Goal: Task Accomplishment & Management: Use online tool/utility

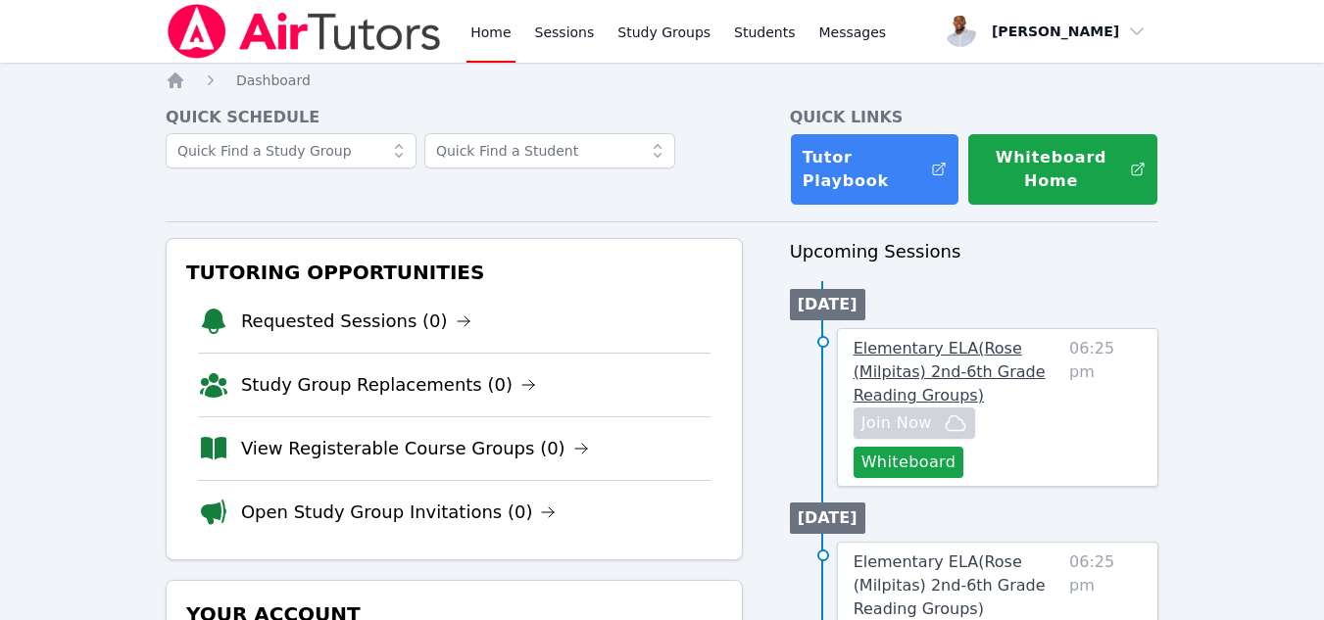
click at [956, 373] on span "Elementary ELA ( Rose (Milpitas) 2nd-6th Grade Reading Groups )" at bounding box center [949, 372] width 192 height 66
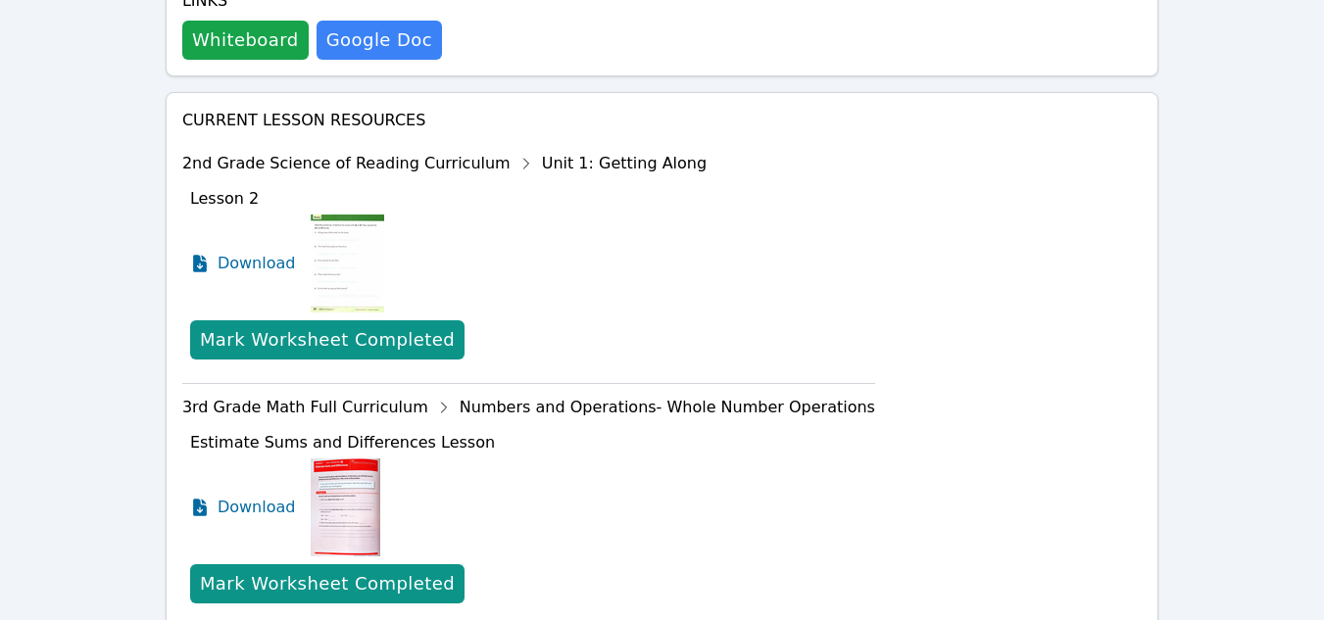
scroll to position [682, 0]
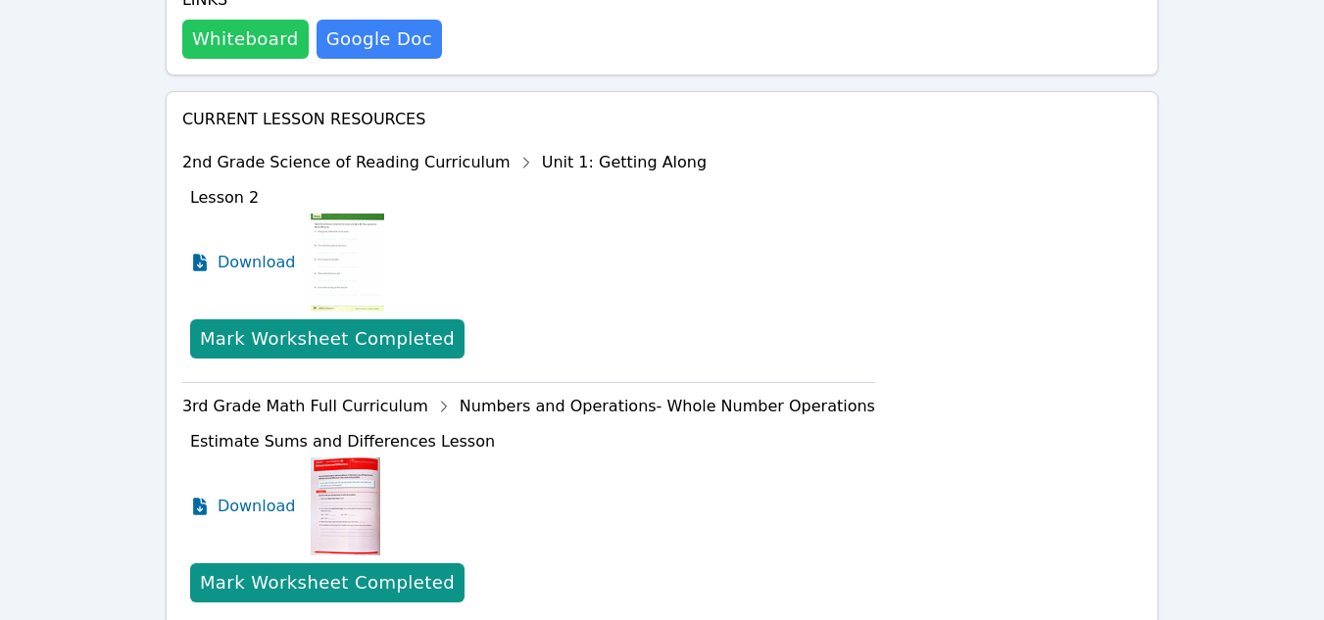
click at [242, 41] on button "Whiteboard" at bounding box center [245, 39] width 126 height 39
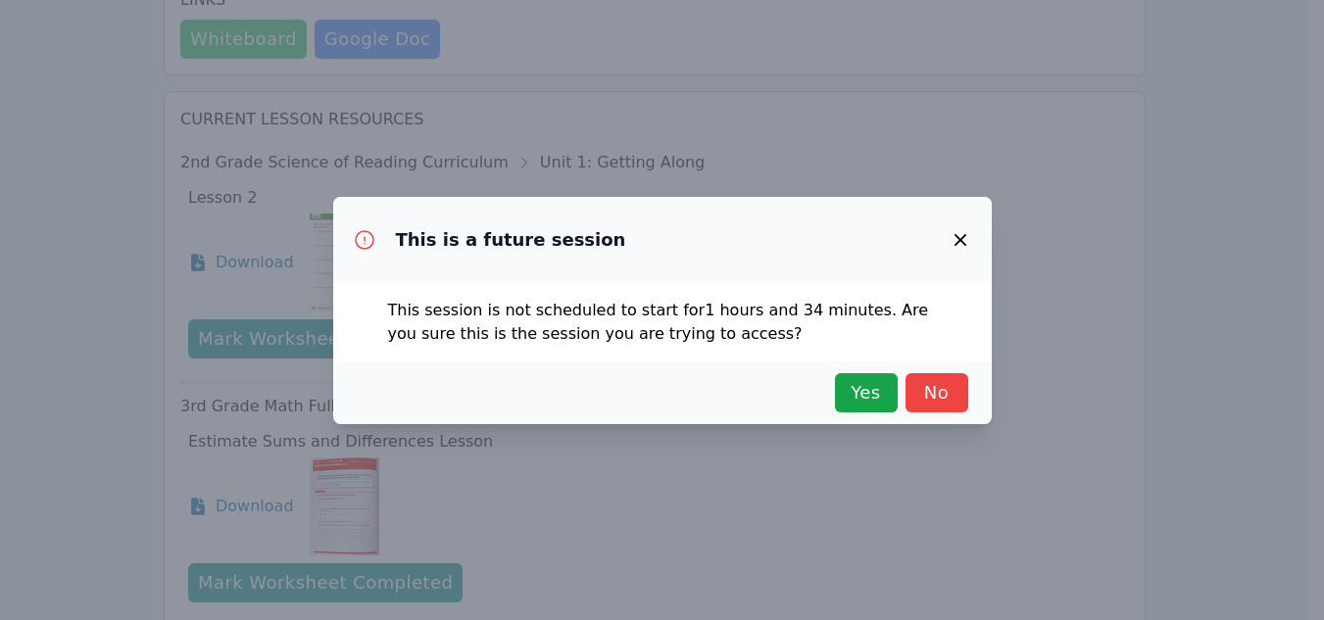
scroll to position [658, 0]
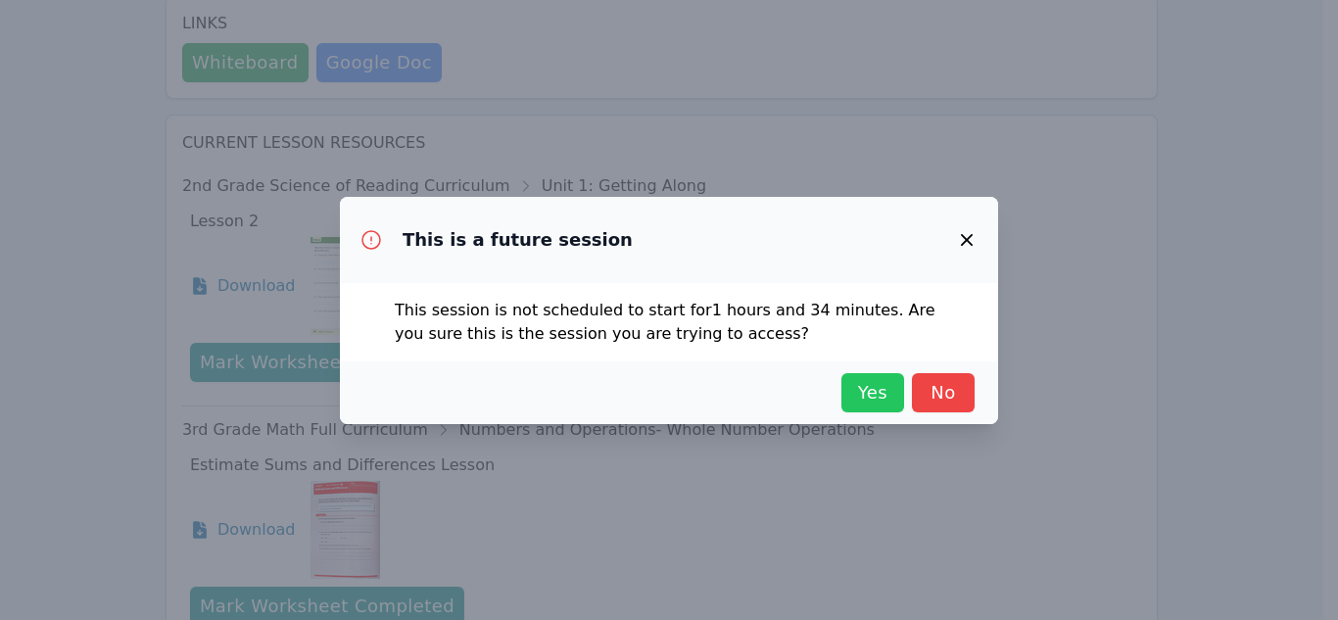
click at [874, 392] on span "Yes" at bounding box center [872, 392] width 43 height 27
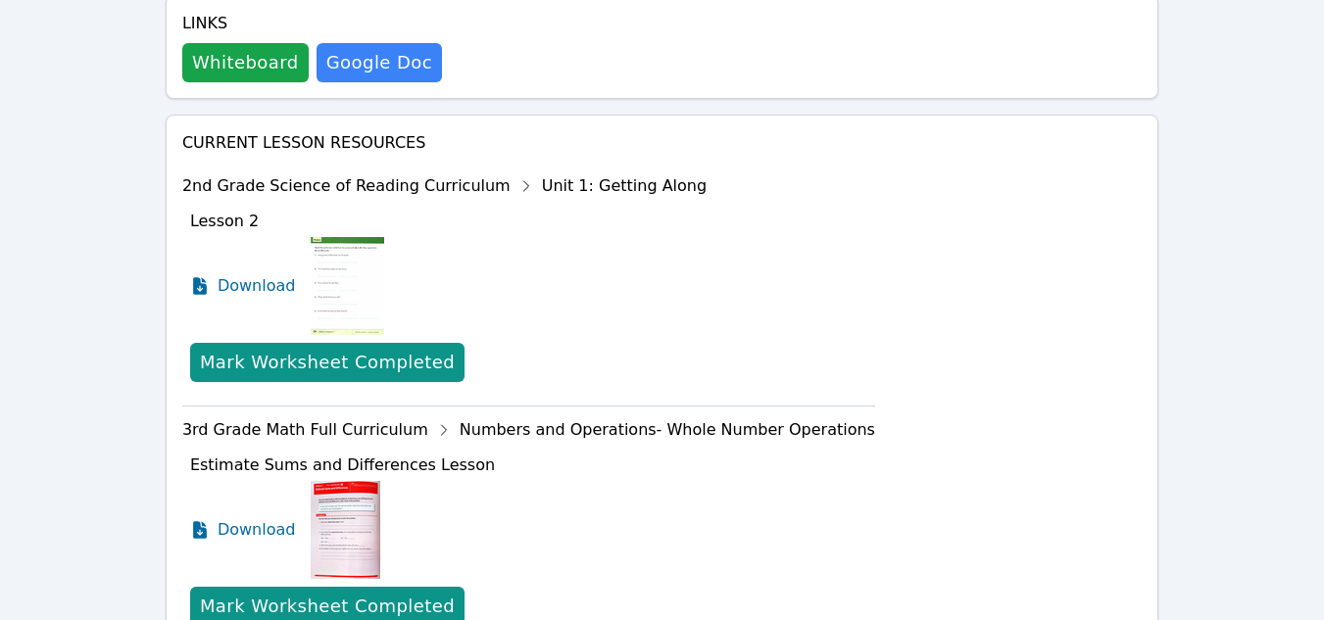
click at [307, 186] on div "2nd Grade Science of Reading Curriculum Unit 1: Getting Along" at bounding box center [528, 185] width 693 height 31
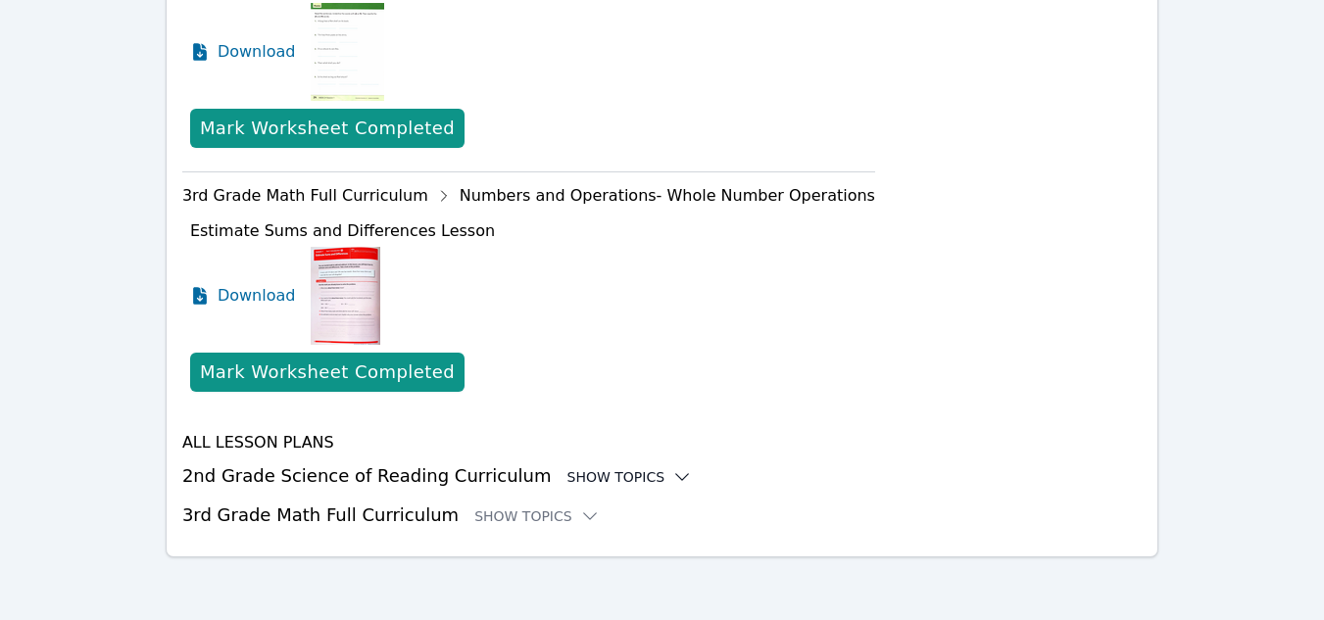
click at [622, 480] on div "Show Topics" at bounding box center [629, 477] width 125 height 20
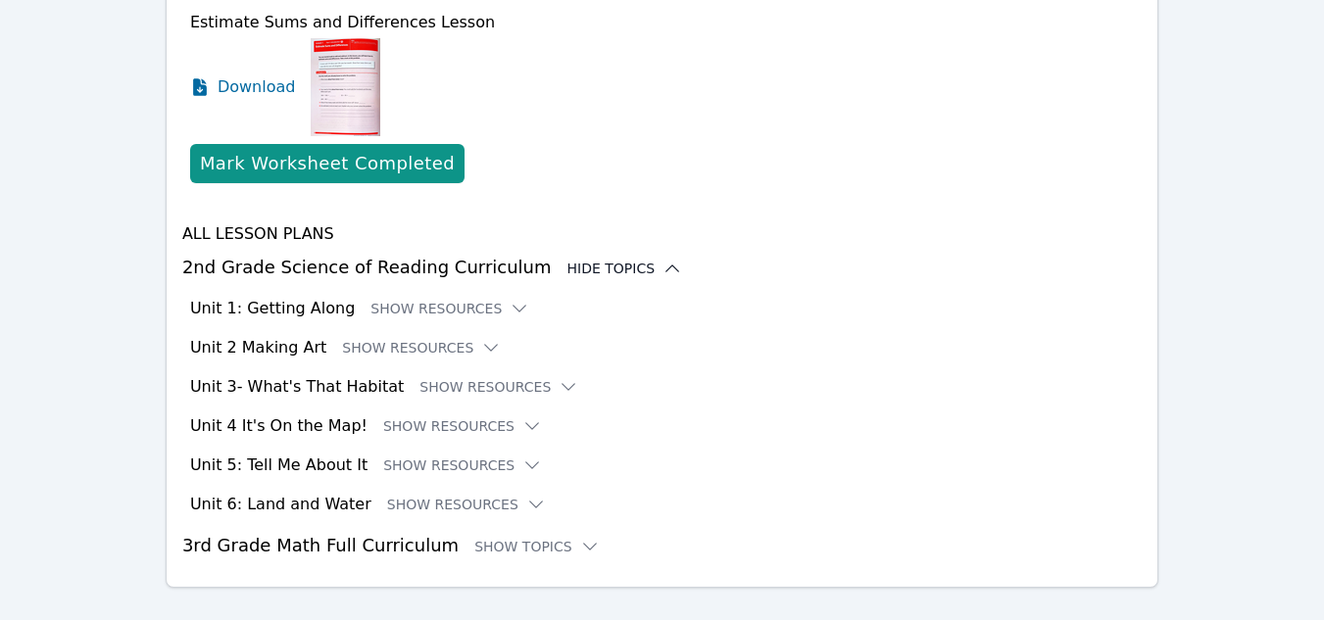
scroll to position [1132, 0]
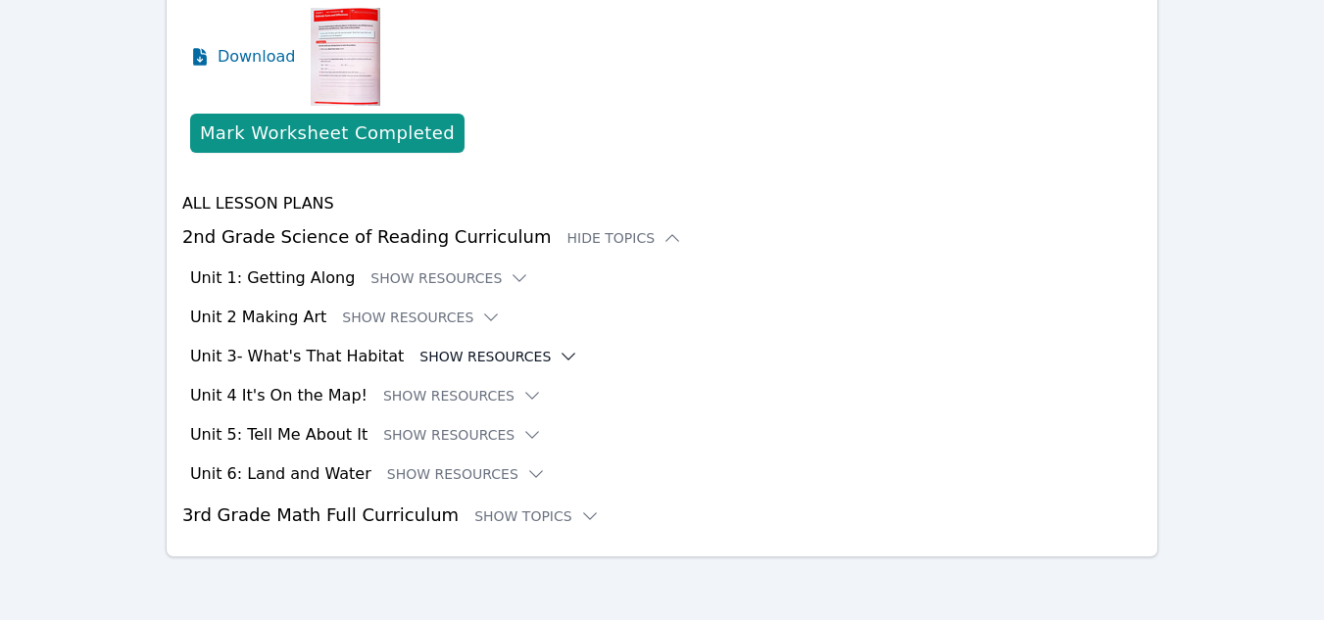
click at [558, 359] on icon at bounding box center [568, 357] width 20 height 20
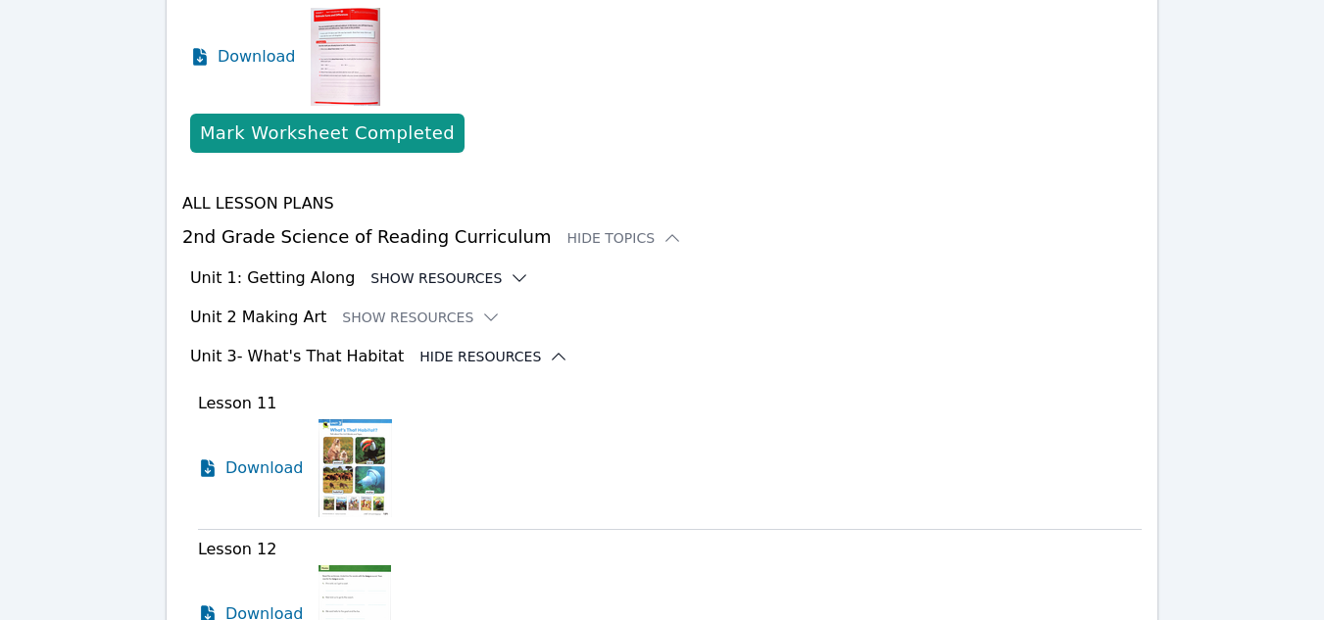
click at [404, 270] on button "Show Resources" at bounding box center [449, 278] width 159 height 20
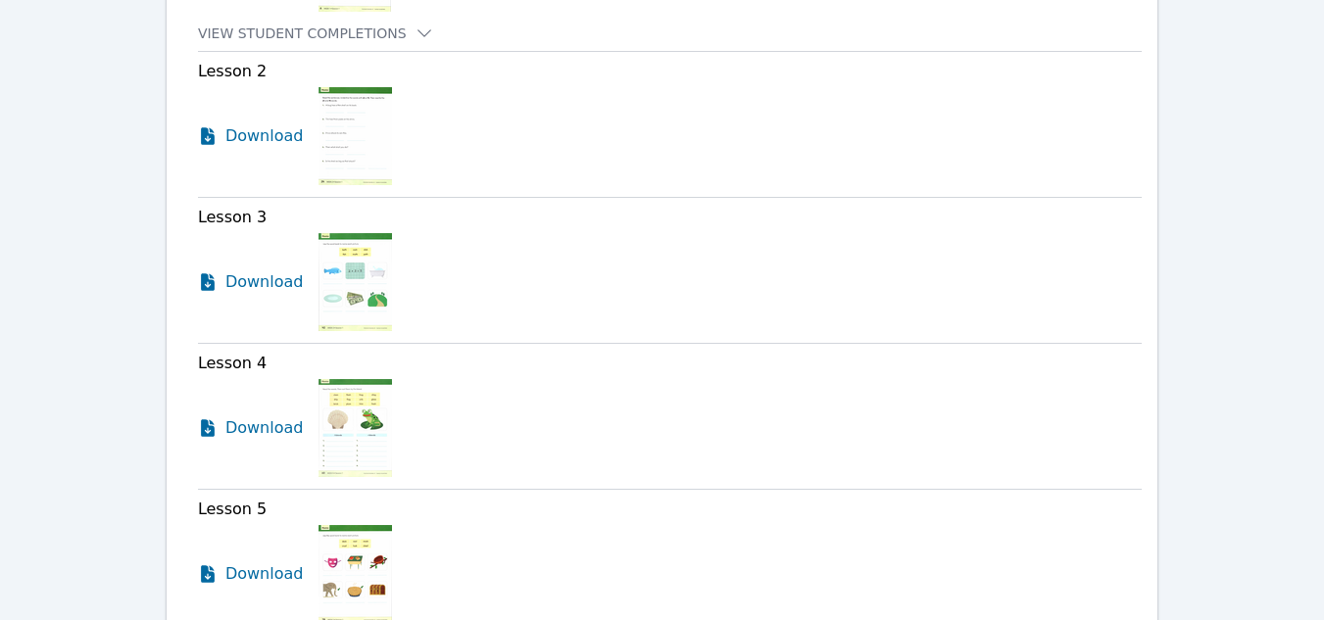
scroll to position [1739, 0]
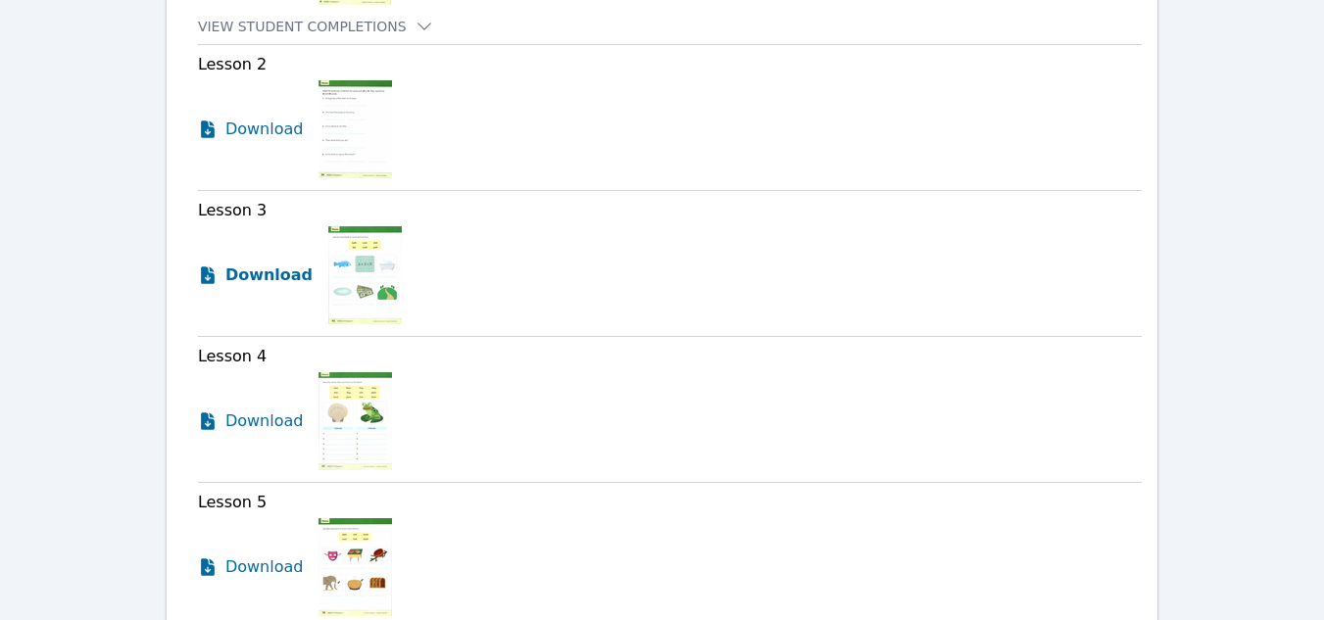
click at [243, 275] on span "Download" at bounding box center [268, 276] width 87 height 24
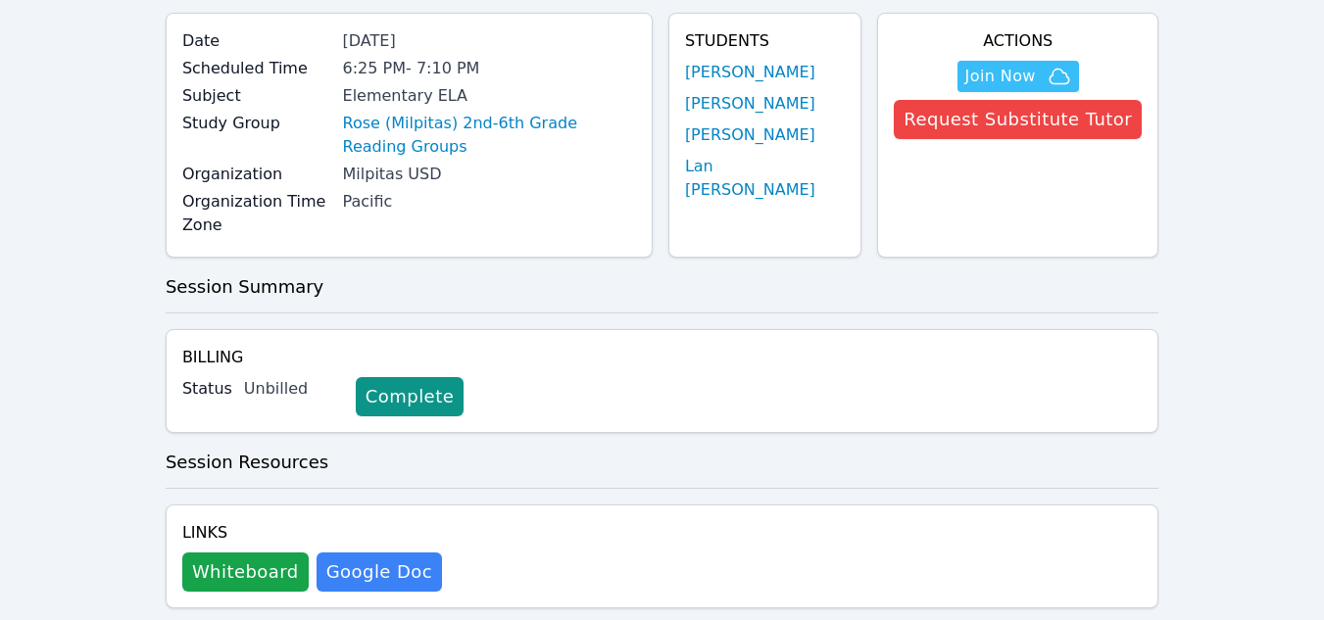
scroll to position [0, 0]
